Goal: Transaction & Acquisition: Download file/media

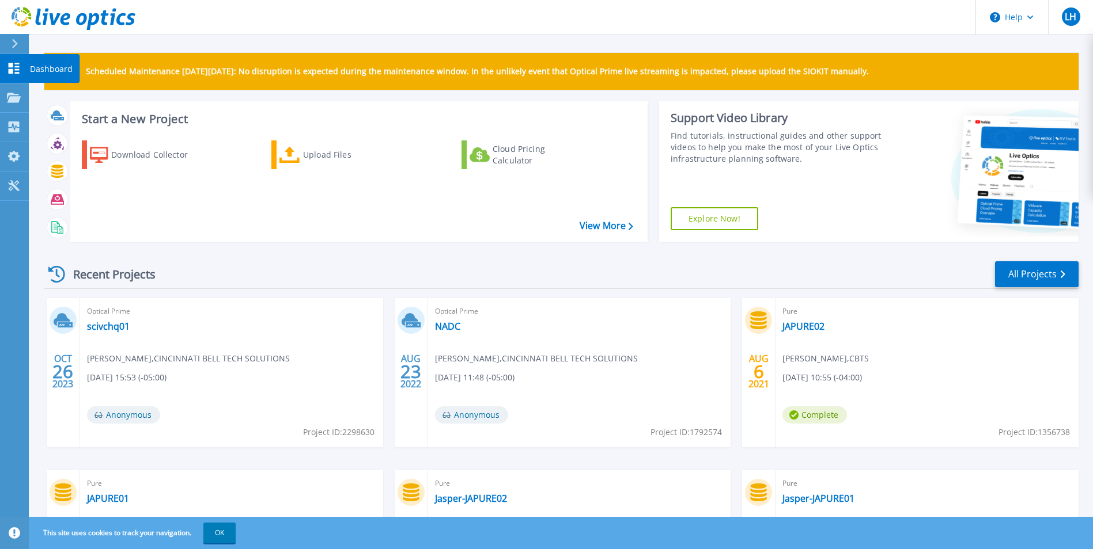
click at [14, 69] on icon at bounding box center [14, 68] width 14 height 11
click at [137, 67] on p "Scheduled Maintenance [DATE][DATE]: No disruption is expected during the mainte…" at bounding box center [477, 71] width 783 height 9
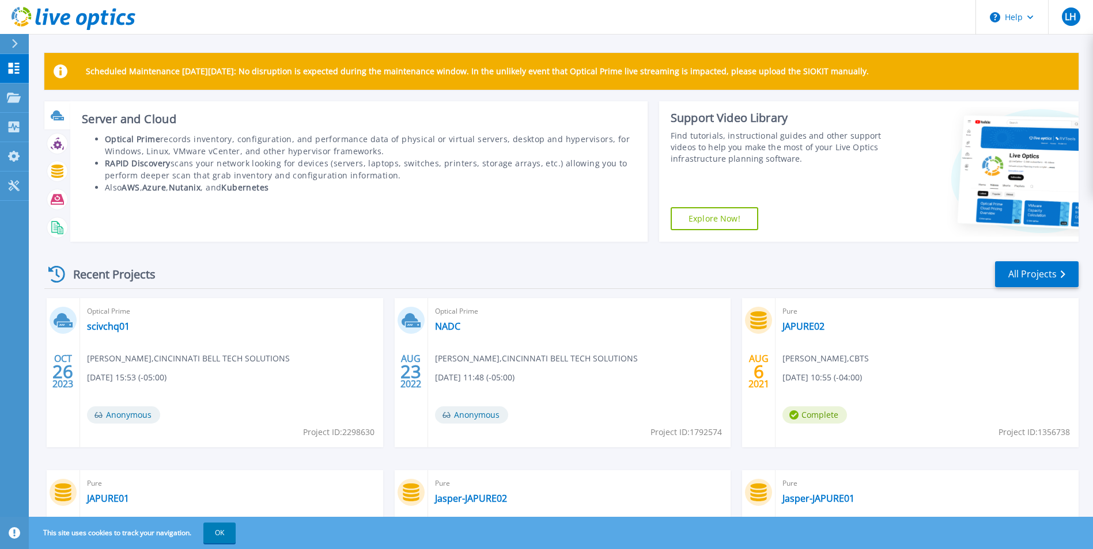
click at [142, 119] on h3 "Server and Cloud" at bounding box center [359, 119] width 554 height 13
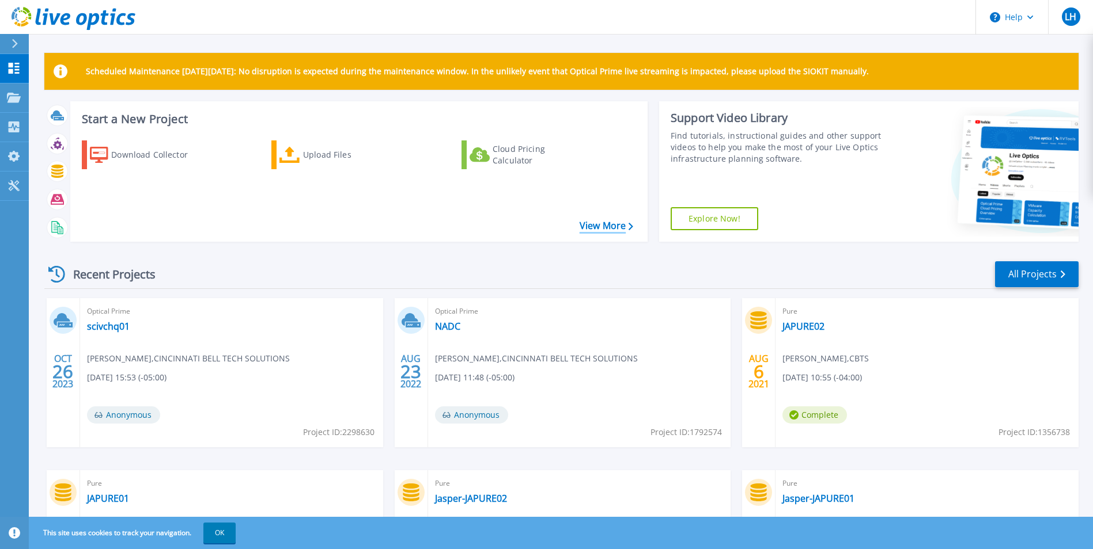
click at [600, 228] on link "View More" at bounding box center [606, 226] width 54 height 11
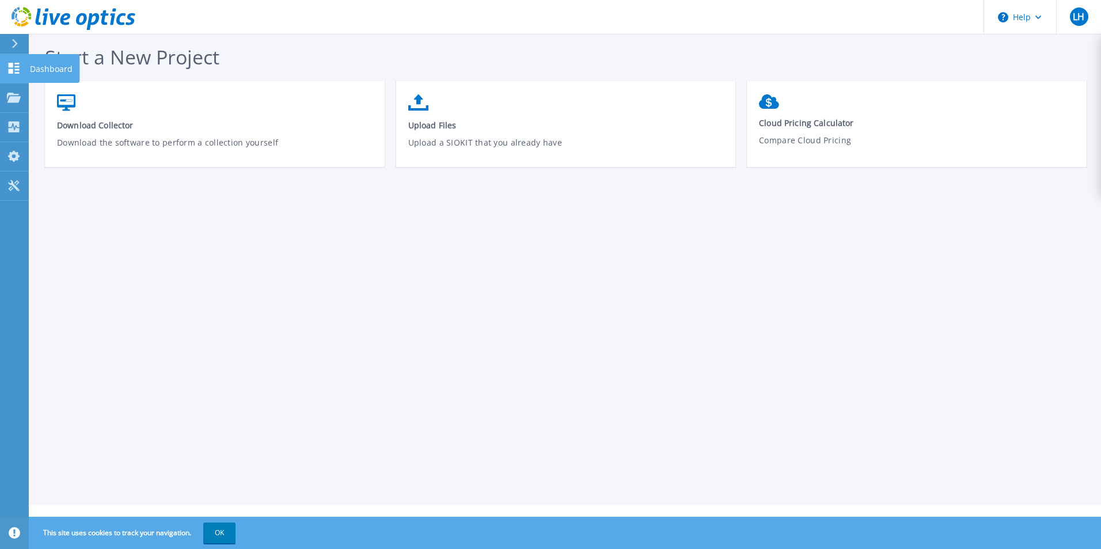
click at [9, 67] on icon at bounding box center [14, 68] width 11 height 11
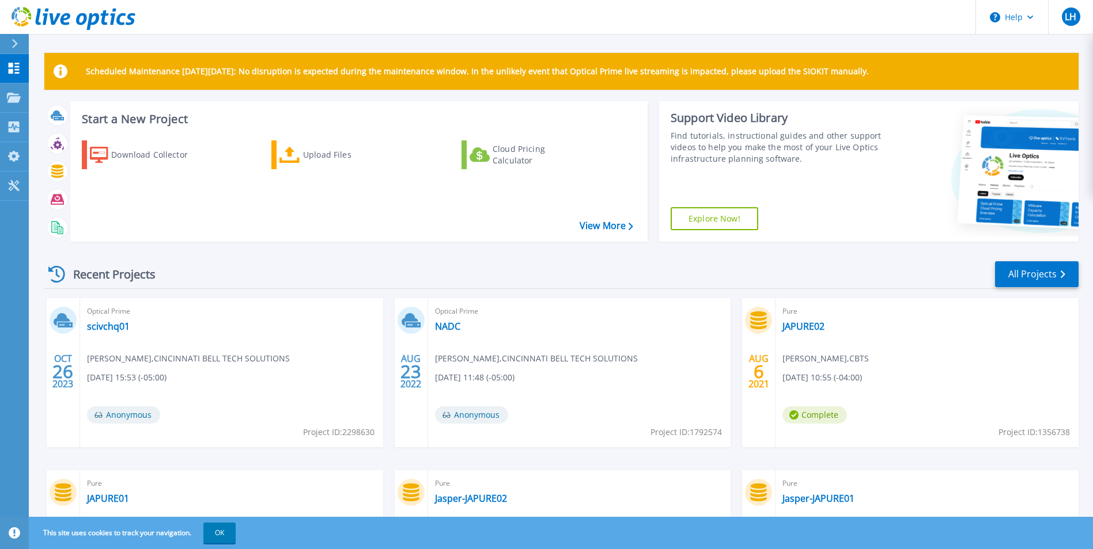
click at [138, 117] on h3 "Start a New Project" at bounding box center [357, 119] width 551 height 13
click at [589, 223] on link "View More" at bounding box center [606, 226] width 54 height 11
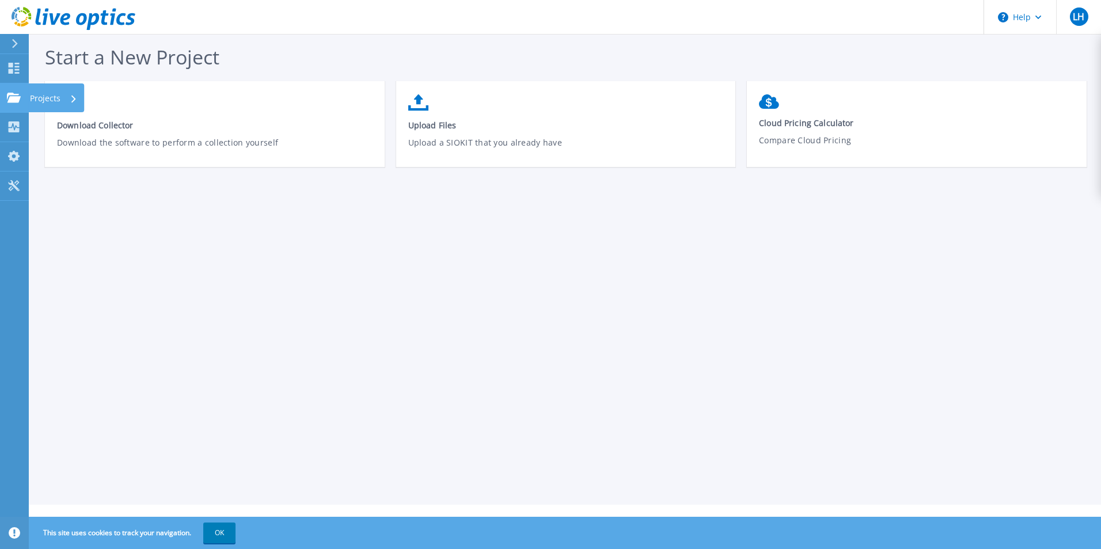
click at [16, 93] on div at bounding box center [14, 98] width 14 height 10
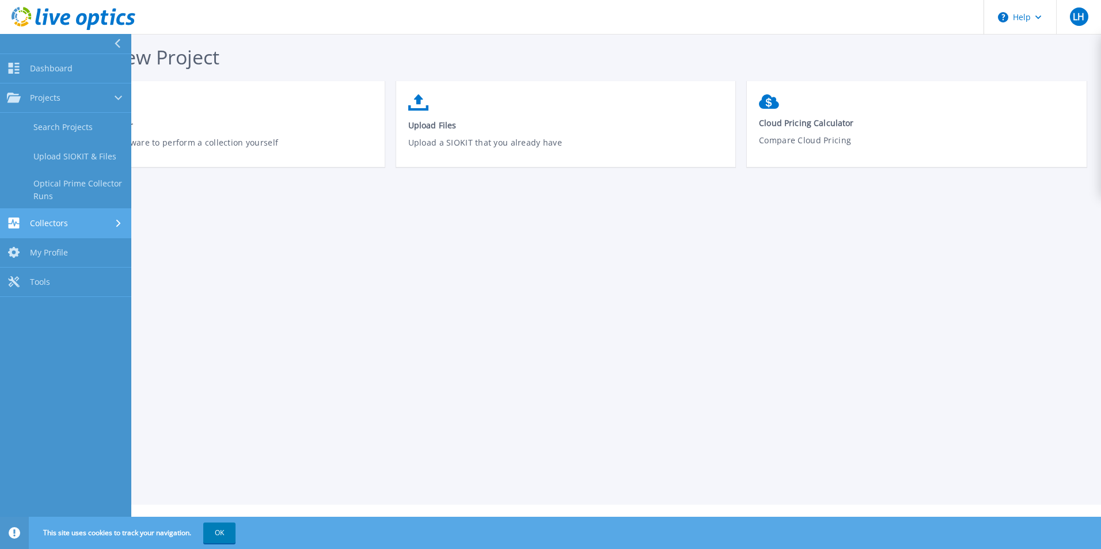
click at [43, 219] on span "Collectors" at bounding box center [49, 223] width 38 height 10
click at [48, 241] on span "Tools" at bounding box center [40, 245] width 20 height 10
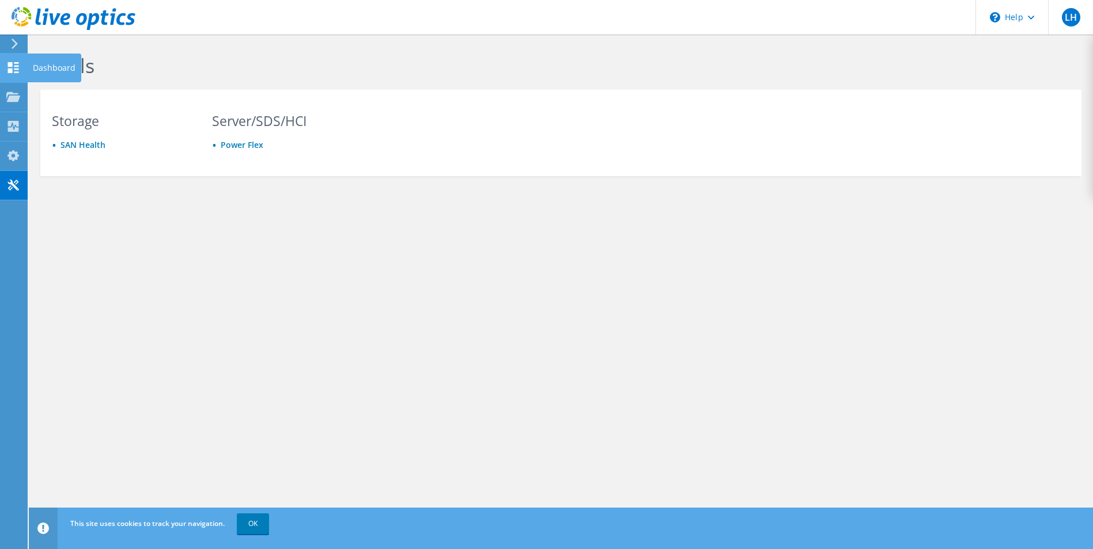
click at [12, 63] on use at bounding box center [13, 67] width 11 height 11
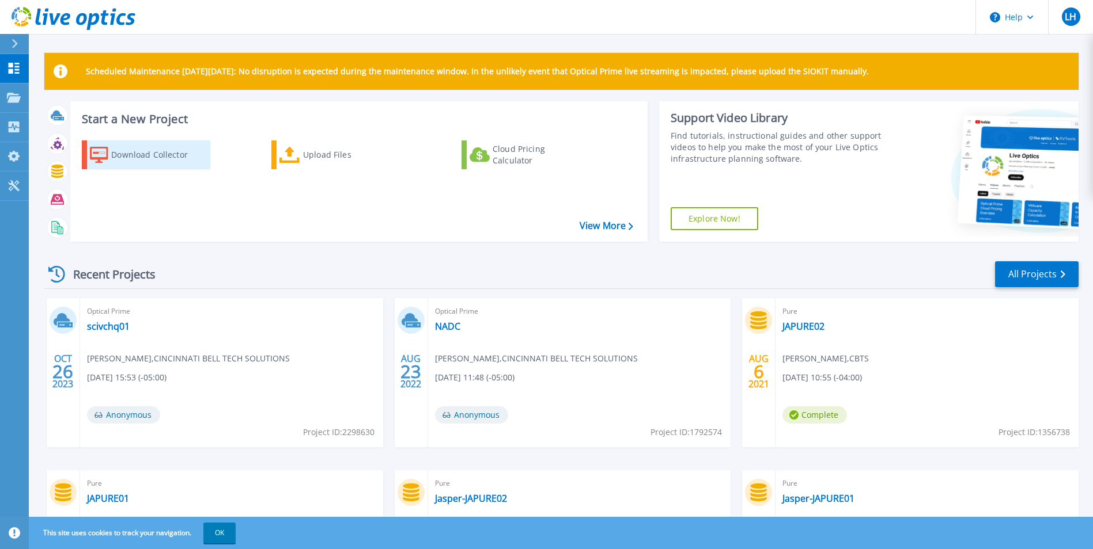
click at [118, 151] on div "Download Collector" at bounding box center [157, 154] width 92 height 23
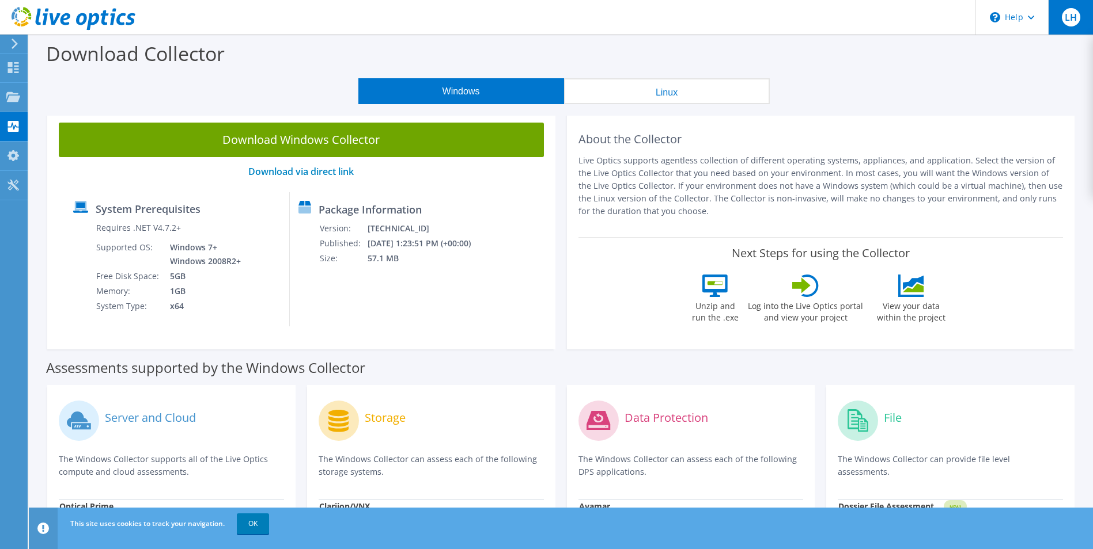
click at [1063, 24] on div "LH" at bounding box center [1070, 17] width 45 height 35
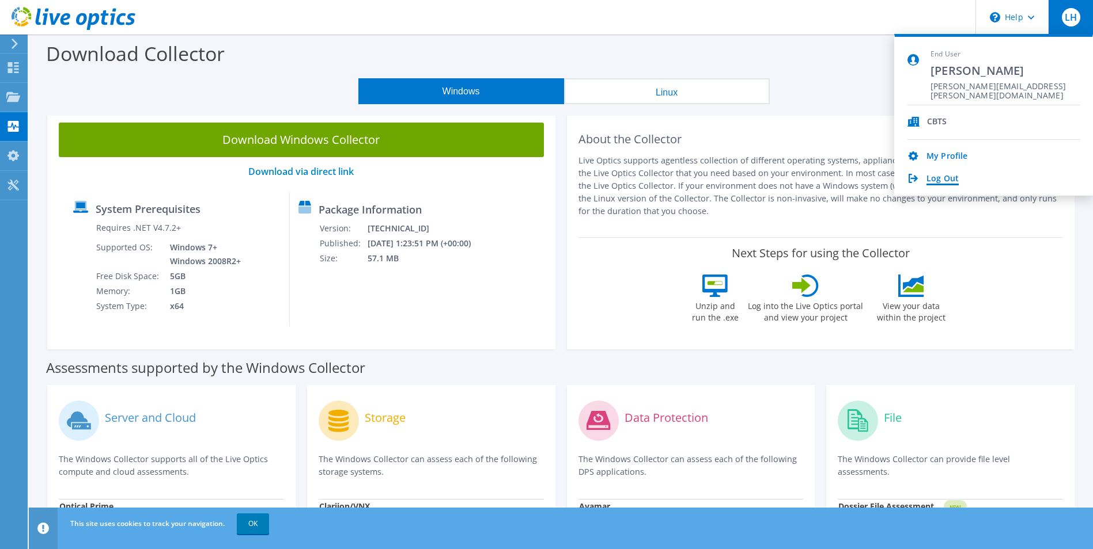
click at [941, 183] on link "Log Out" at bounding box center [942, 179] width 32 height 11
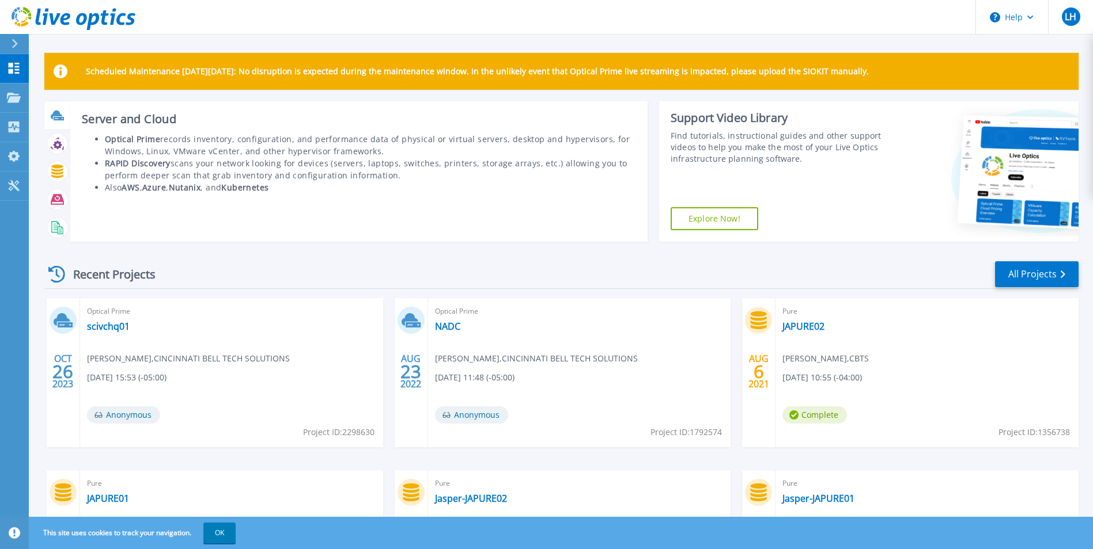
click at [56, 115] on icon at bounding box center [57, 115] width 12 height 9
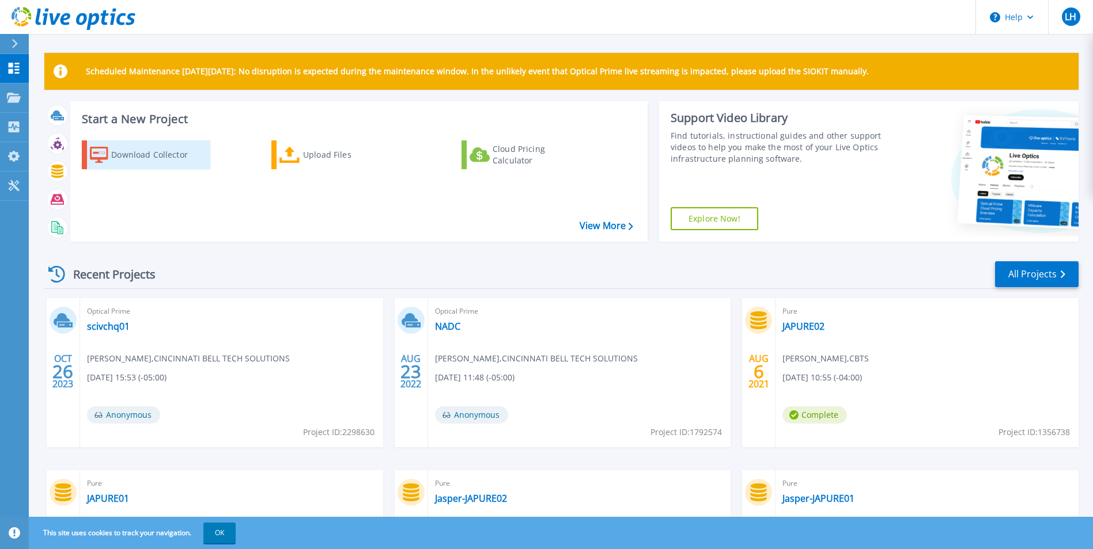
click at [134, 150] on div "Download Collector" at bounding box center [157, 154] width 92 height 23
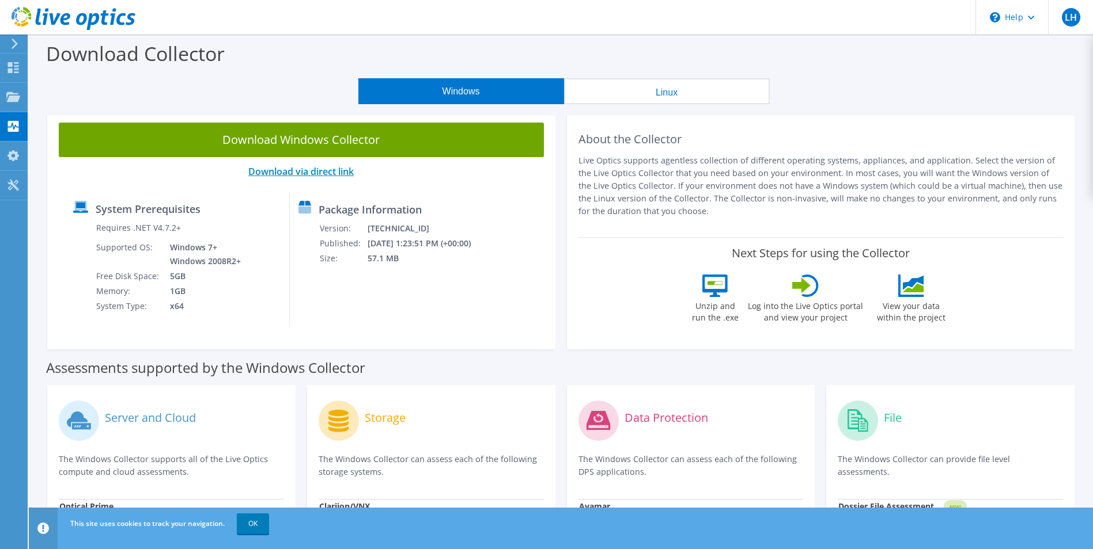
click at [294, 173] on link "Download via direct link" at bounding box center [300, 171] width 105 height 13
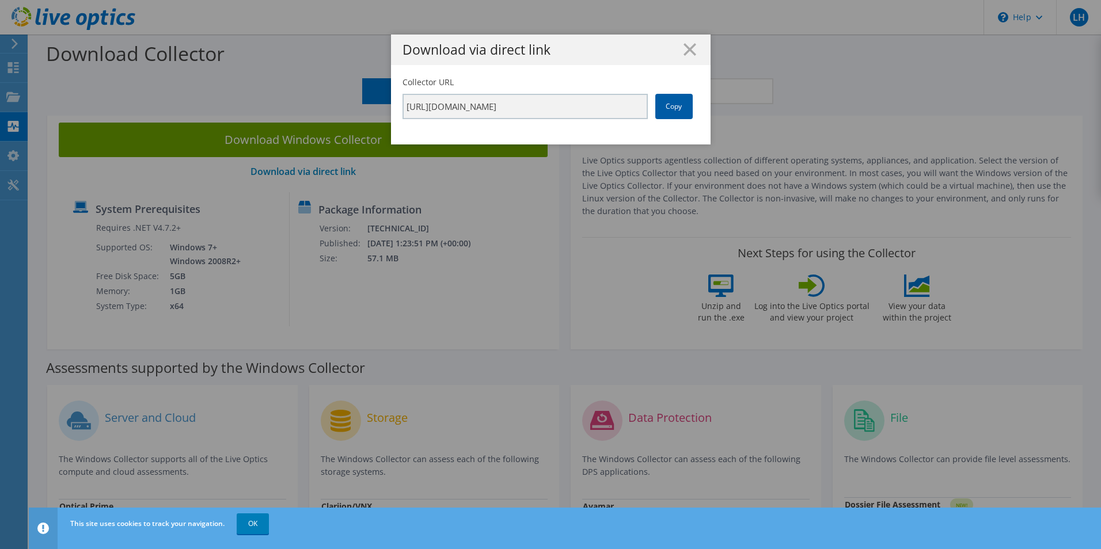
click at [670, 105] on link "Copy" at bounding box center [673, 106] width 37 height 25
click at [684, 46] on line at bounding box center [690, 50] width 12 height 12
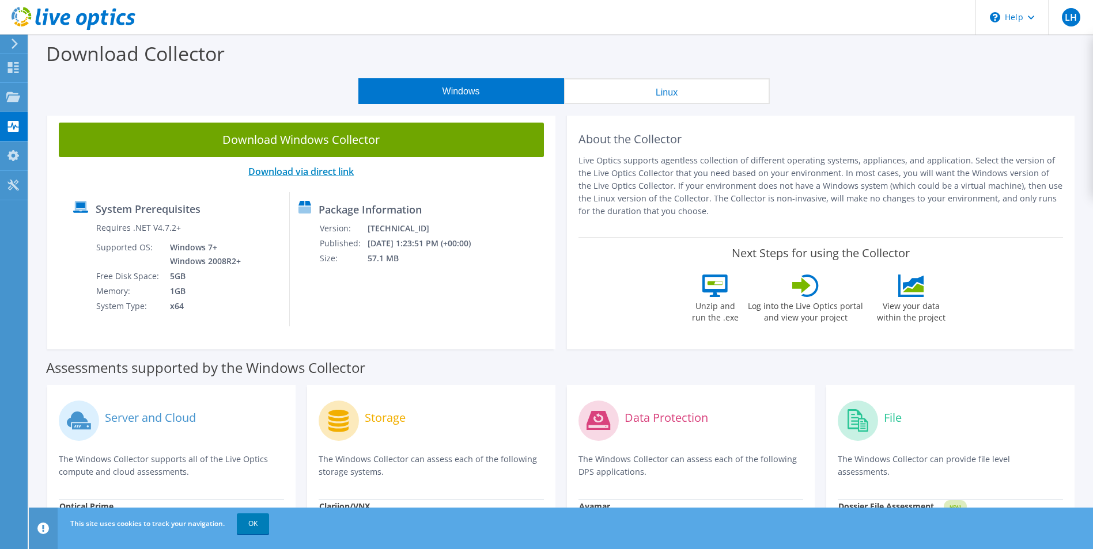
click at [313, 172] on link "Download via direct link" at bounding box center [300, 171] width 105 height 13
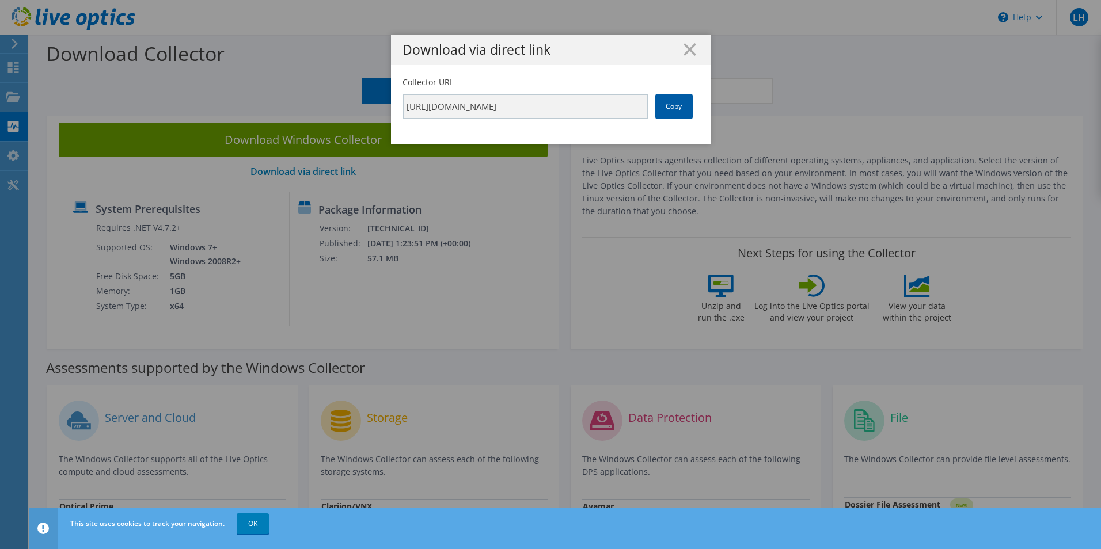
click at [661, 106] on link "Copy" at bounding box center [673, 106] width 37 height 25
click at [683, 205] on div "Download via direct link Collector URL https://app.liveoptics.com/collector/dir…" at bounding box center [550, 275] width 1101 height 480
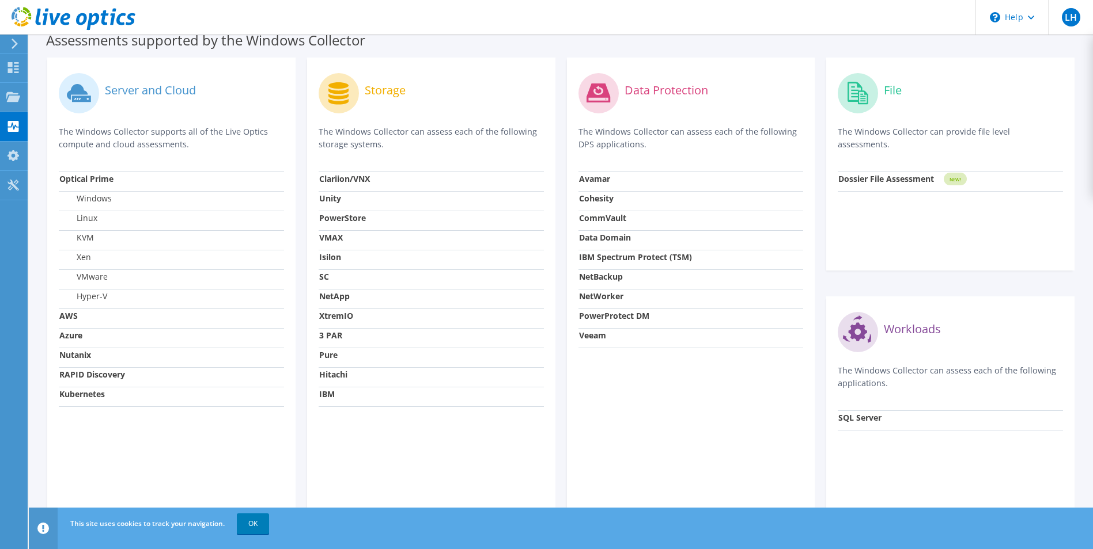
scroll to position [347, 0]
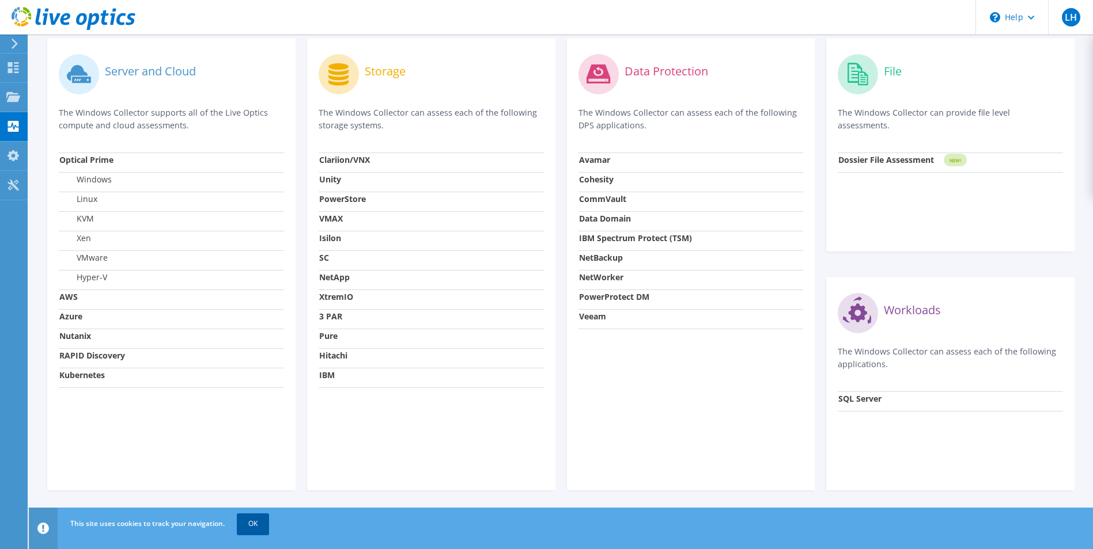
click at [251, 522] on link "OK" at bounding box center [253, 524] width 32 height 21
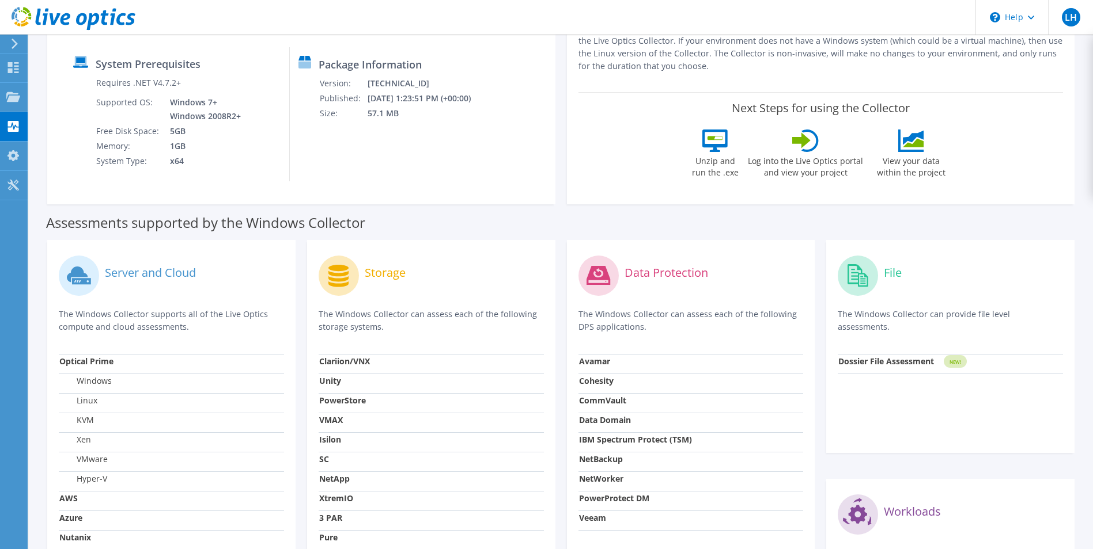
scroll to position [0, 0]
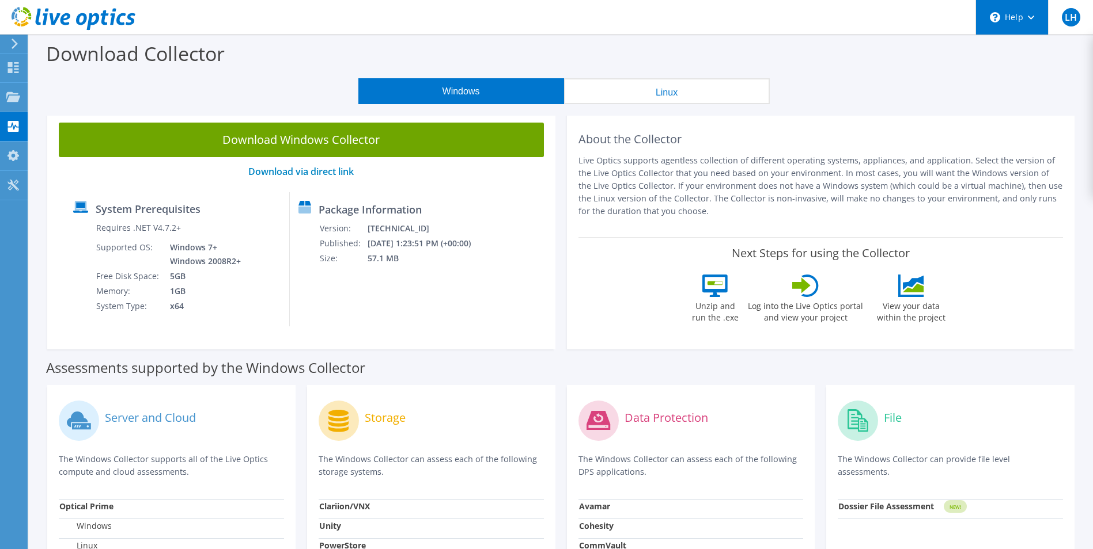
click at [1028, 14] on div "\n Help" at bounding box center [1011, 17] width 73 height 35
click at [1062, 17] on span "LH" at bounding box center [1071, 17] width 18 height 18
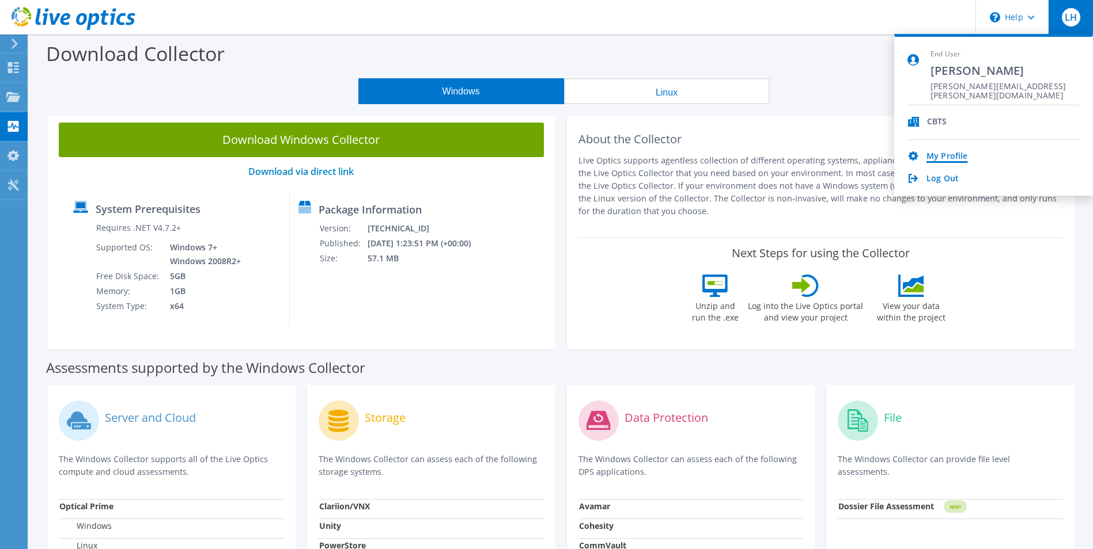
click at [957, 154] on link "My Profile" at bounding box center [946, 156] width 41 height 11
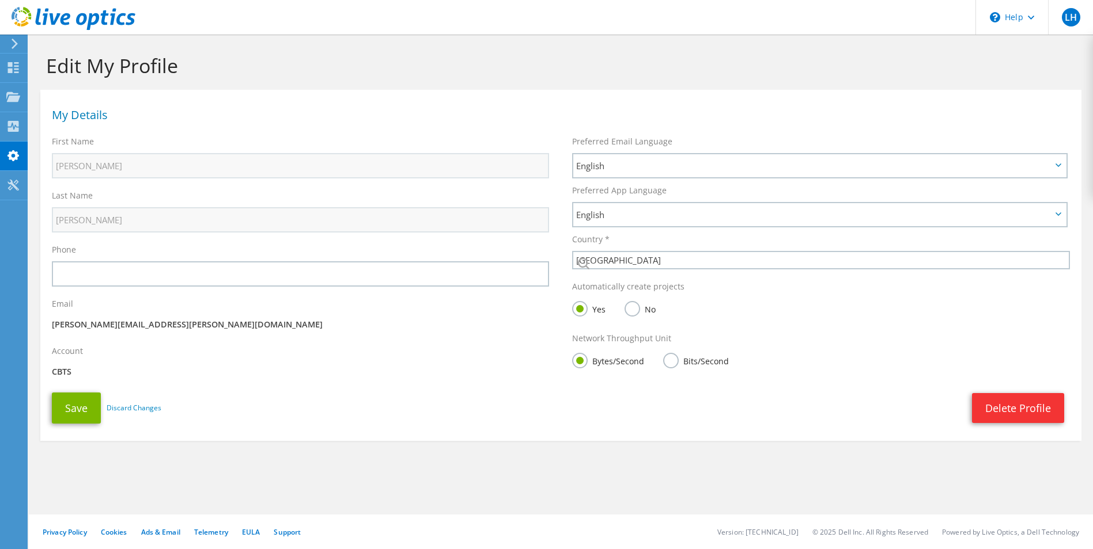
select select "224"
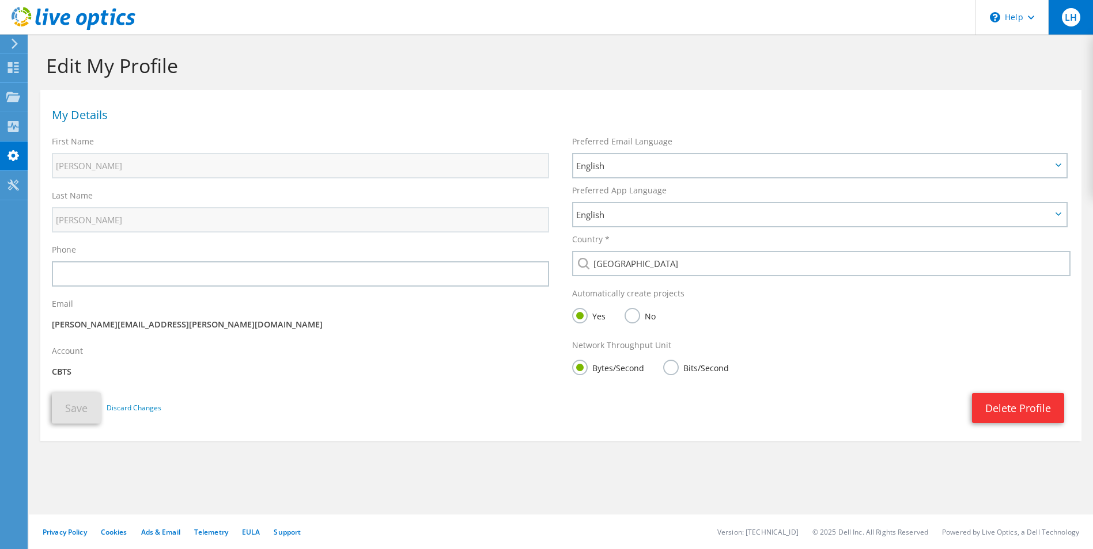
click at [1072, 22] on span "LH" at bounding box center [1071, 17] width 18 height 18
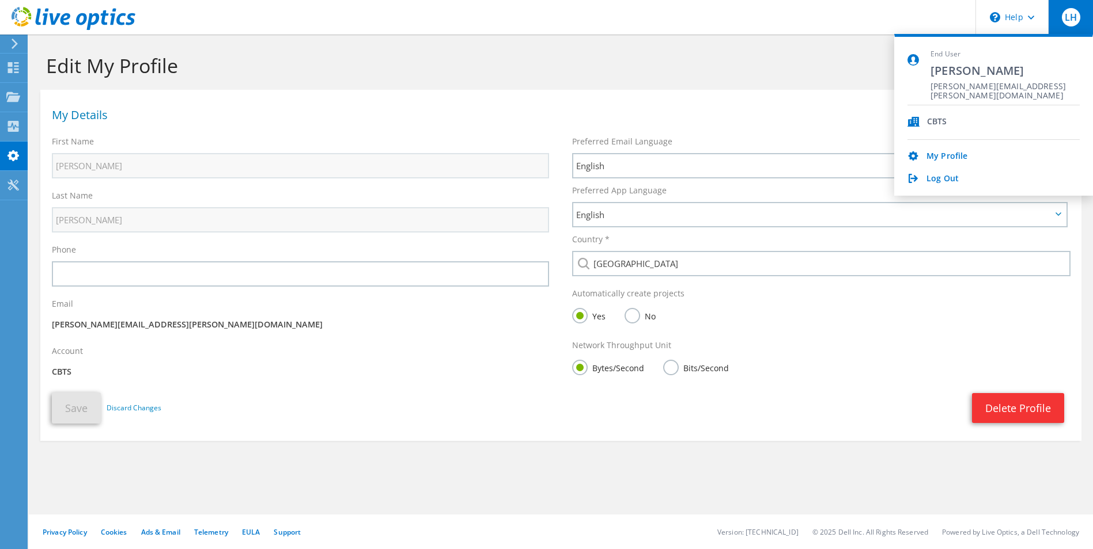
click at [6, 44] on div at bounding box center [12, 44] width 13 height 10
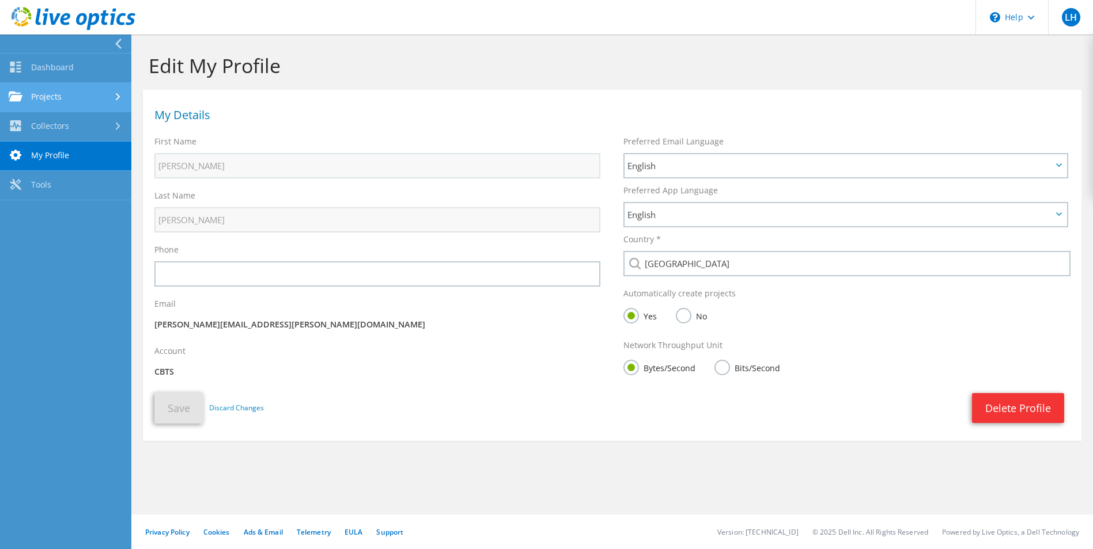
click at [53, 100] on link "Projects" at bounding box center [65, 97] width 131 height 29
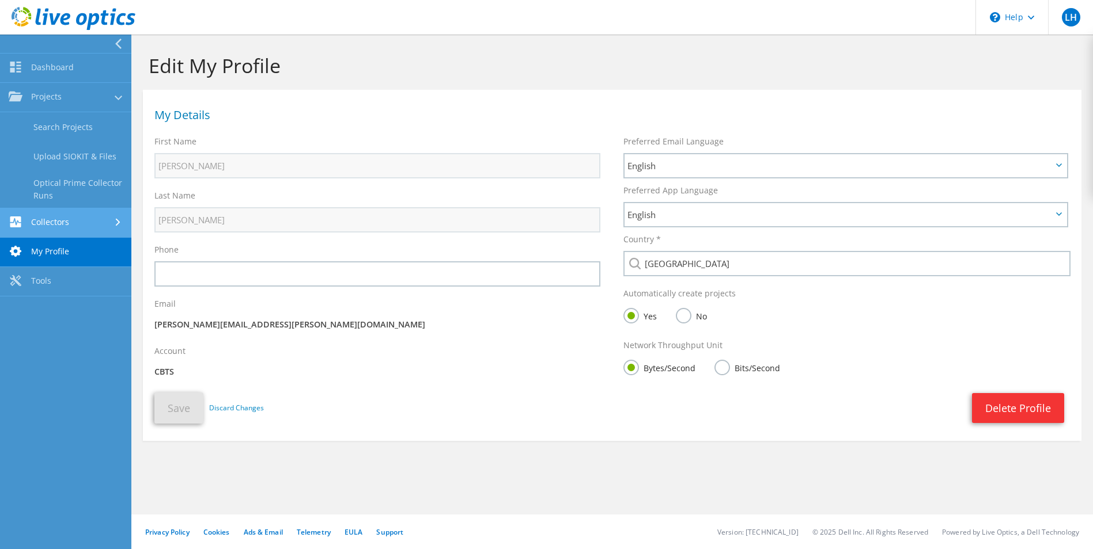
click at [58, 222] on link "Collectors" at bounding box center [65, 223] width 131 height 29
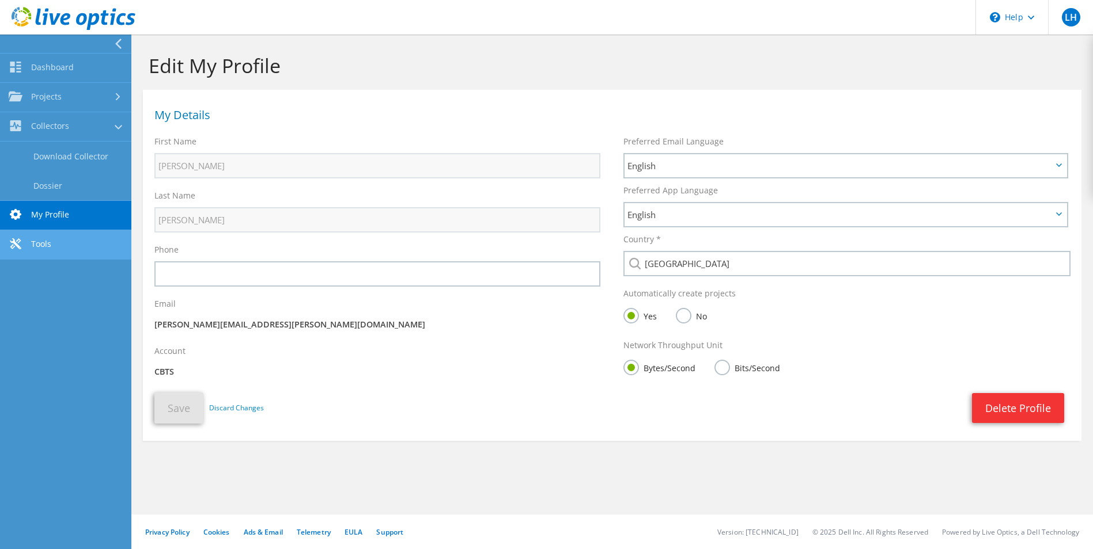
click at [44, 245] on link "Tools" at bounding box center [65, 244] width 131 height 29
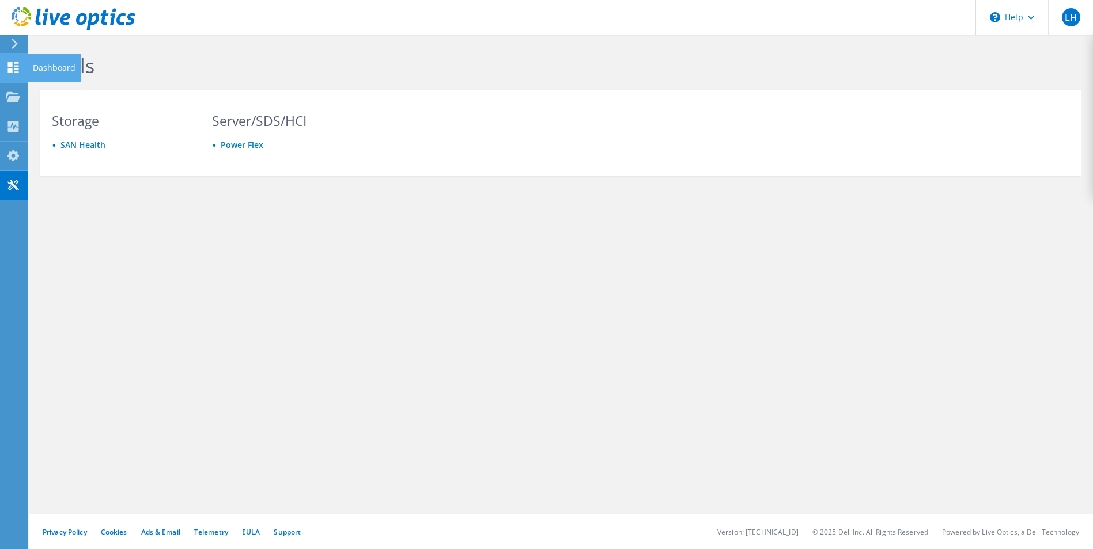
click at [14, 68] on icon at bounding box center [13, 67] width 14 height 11
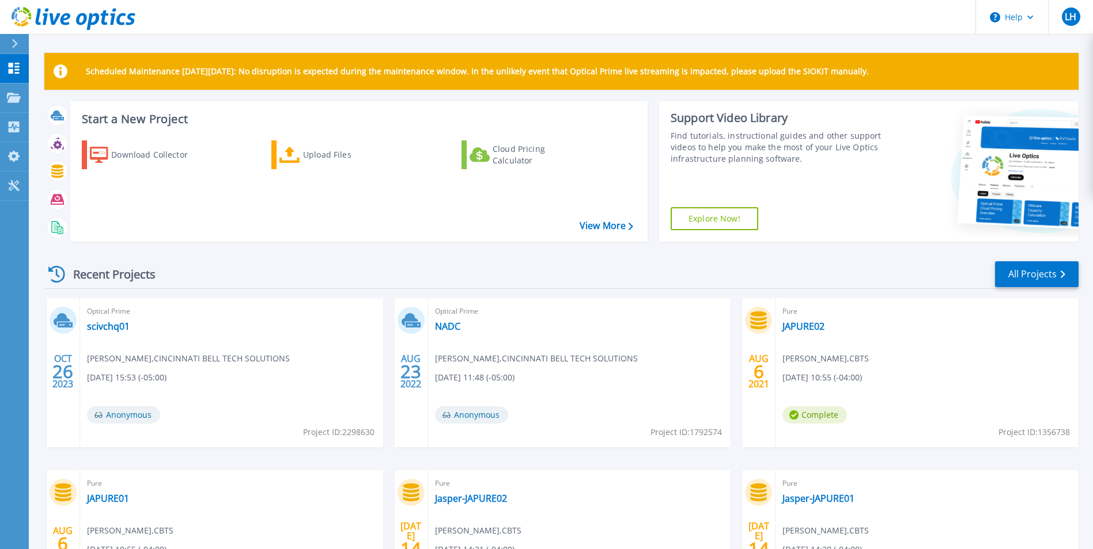
click at [177, 270] on div "Recent Projects All Projects" at bounding box center [561, 274] width 1034 height 29
click at [131, 159] on div "Download Collector" at bounding box center [157, 154] width 92 height 23
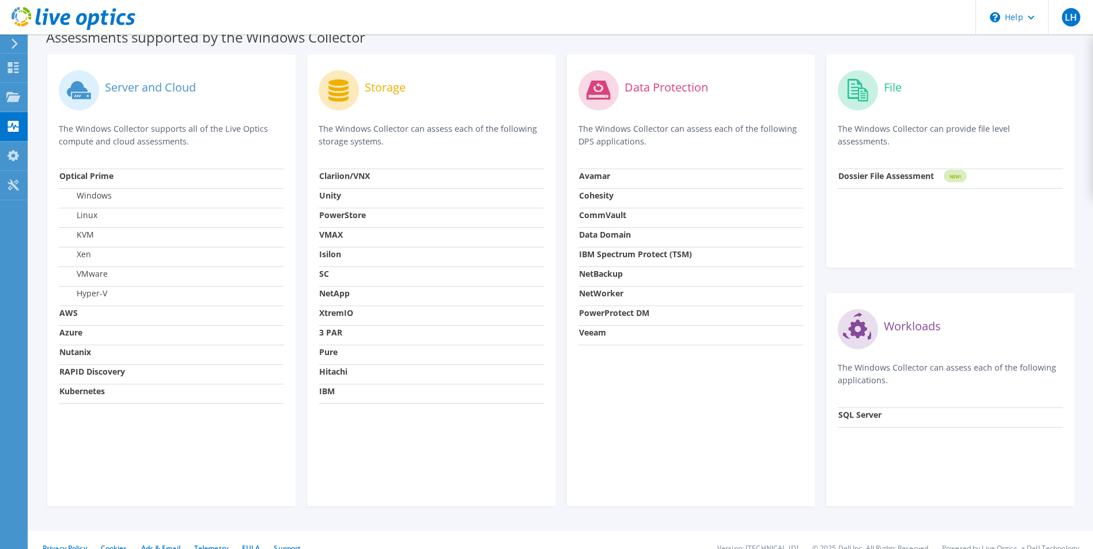
scroll to position [347, 0]
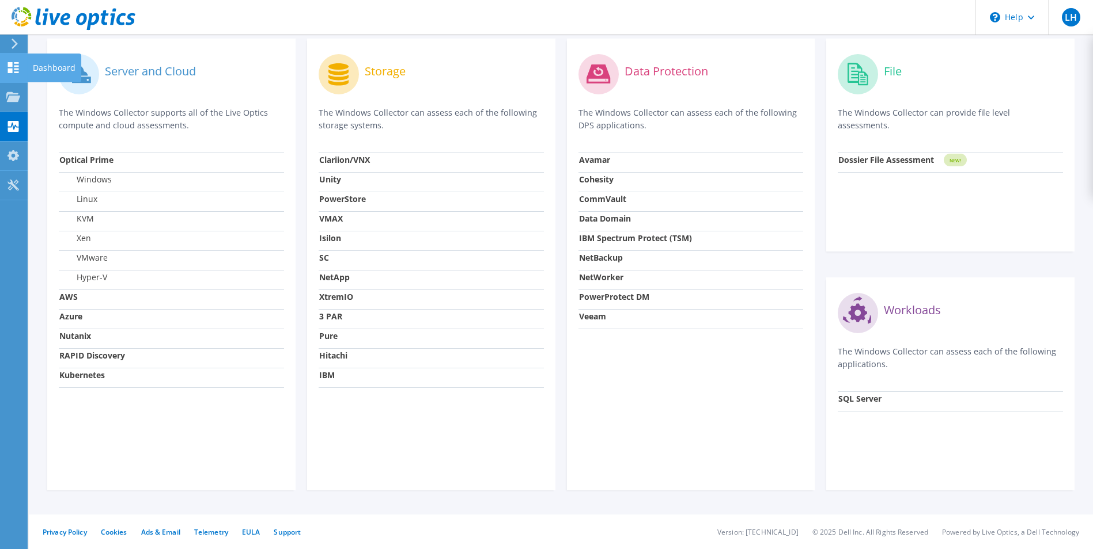
click at [13, 67] on icon at bounding box center [13, 67] width 14 height 11
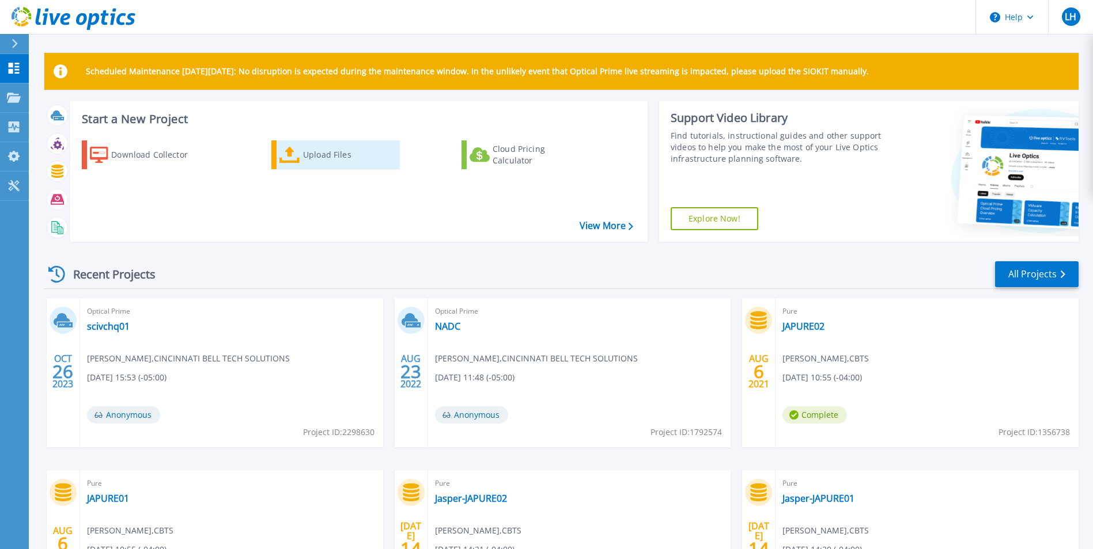
click at [323, 151] on div "Upload Files" at bounding box center [349, 154] width 92 height 23
